Goal: Transaction & Acquisition: Purchase product/service

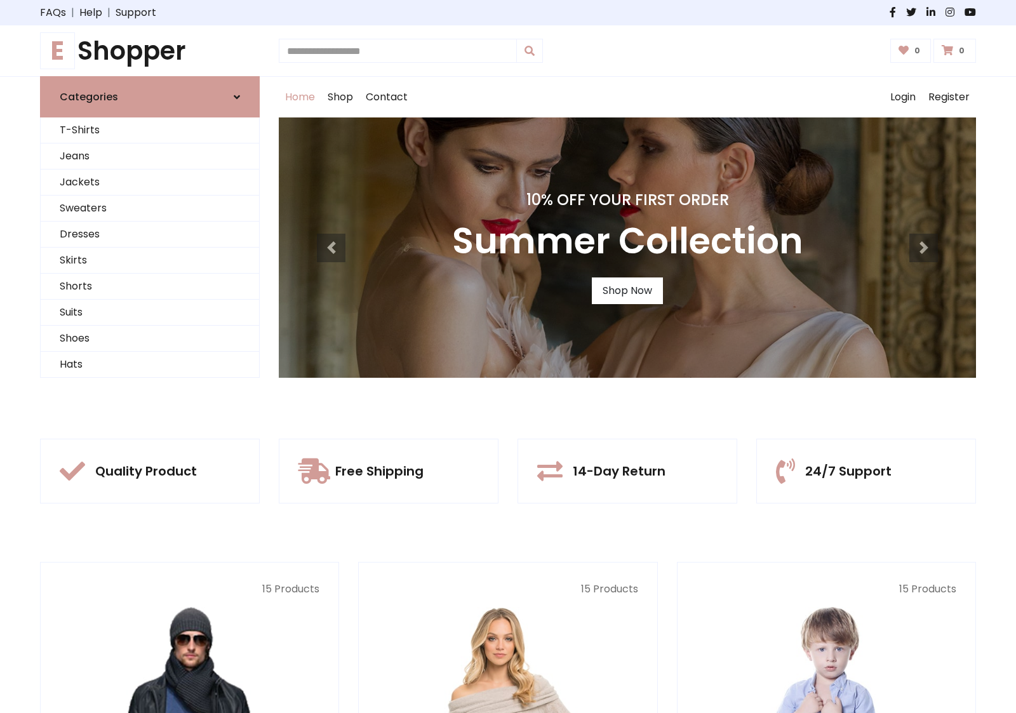
click at [508, 356] on div "10% Off Your First Order Summer Collection Shop Now" at bounding box center [627, 247] width 697 height 260
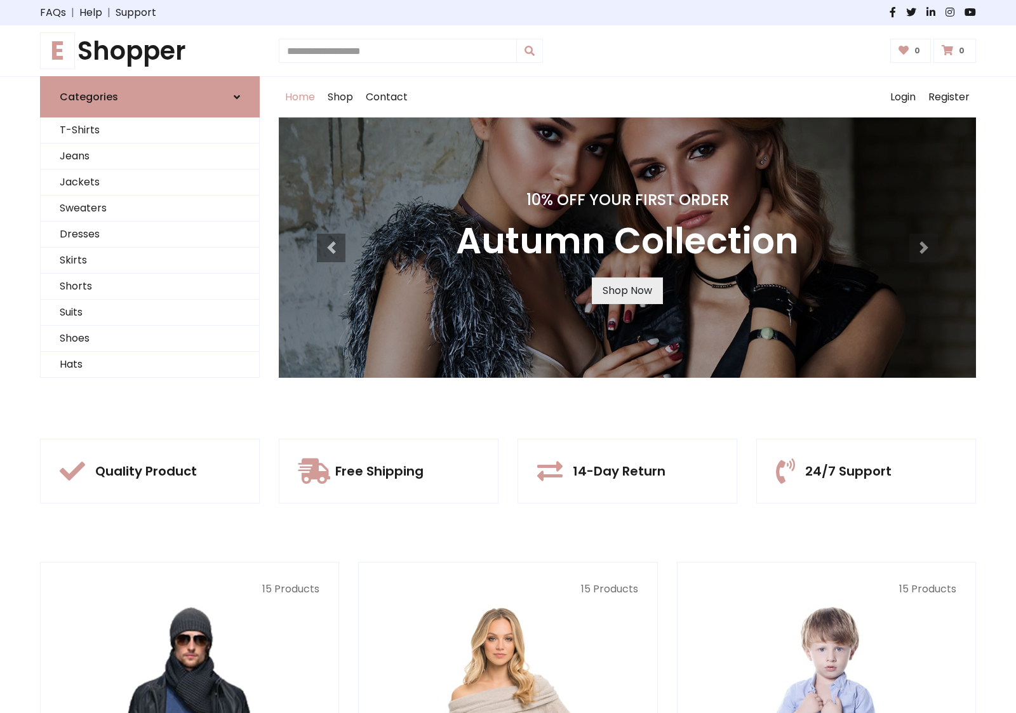
click at [627, 290] on link "Shop Now" at bounding box center [627, 291] width 71 height 27
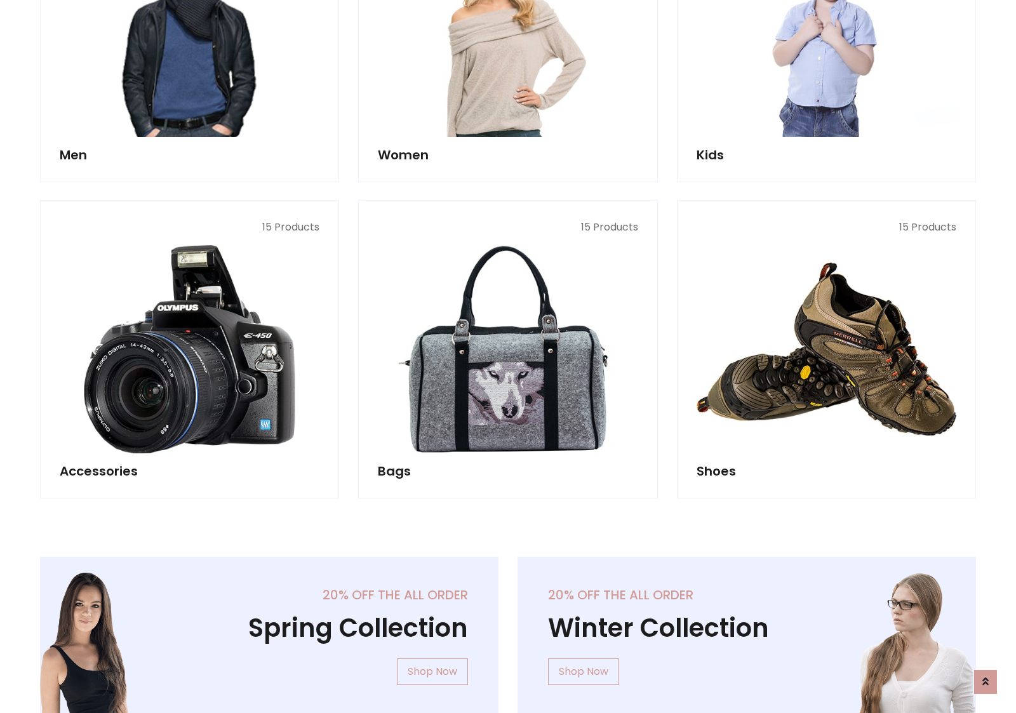
scroll to position [1266, 0]
